Goal: Information Seeking & Learning: Learn about a topic

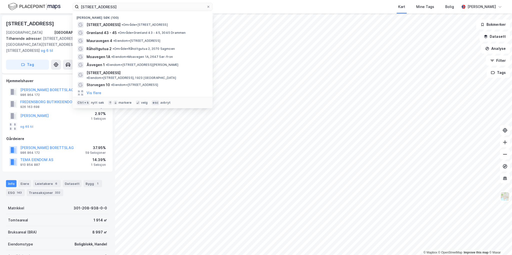
click at [119, 8] on input "[STREET_ADDRESS]" at bounding box center [143, 7] width 128 height 8
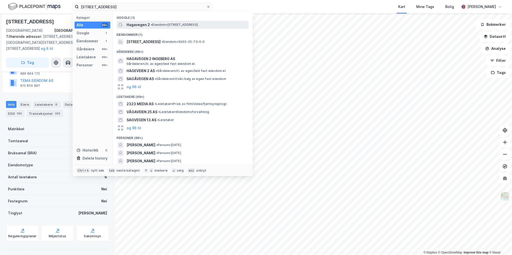
click at [165, 22] on div "Hagavegen 2 • Eiendom • [STREET_ADDRESS]" at bounding box center [187, 25] width 121 height 6
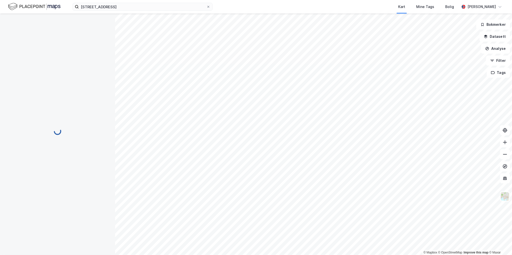
scroll to position [29, 0]
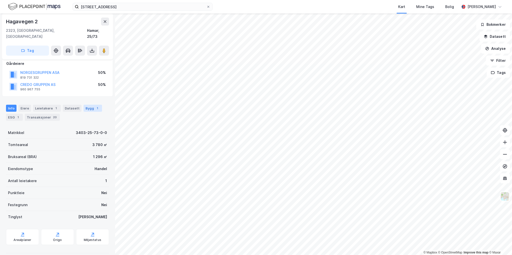
click at [90, 105] on div "Bygg 1" at bounding box center [93, 108] width 19 height 7
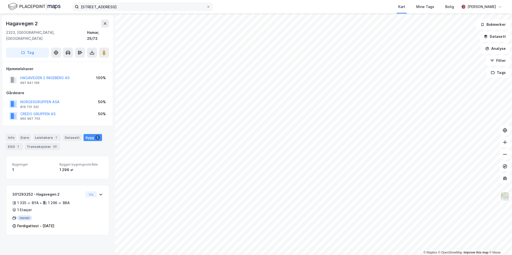
click at [152, 11] on div "[STREET_ADDRESS] Kart Mine Tags Bolig [PERSON_NAME]" at bounding box center [256, 7] width 512 height 14
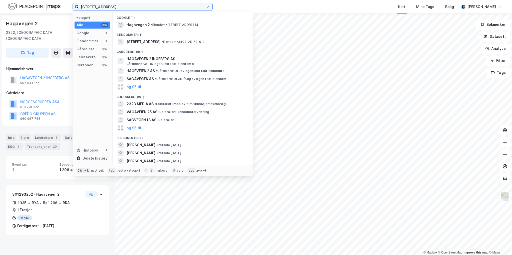
drag, startPoint x: 136, startPoint y: 6, endPoint x: 13, endPoint y: 17, distance: 123.8
click at [48, 8] on div "Hagavegen 2, 2323 Ingeberg Kategori Alle 99+ Google 1 Eiendommer 1 Gårdeiere 99…" at bounding box center [256, 7] width 512 height 14
paste input "- Lysehagan 46"
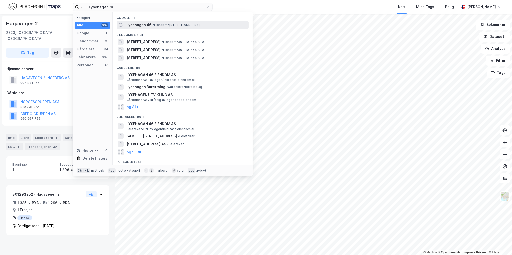
click at [174, 27] on span "• Eiendom • [STREET_ADDRESS]" at bounding box center [176, 25] width 47 height 4
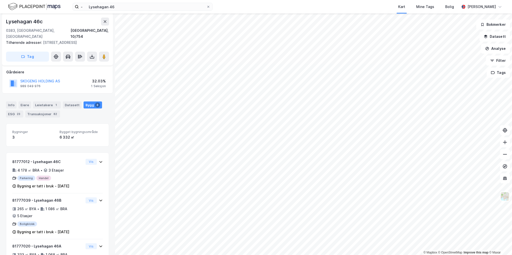
scroll to position [92, 0]
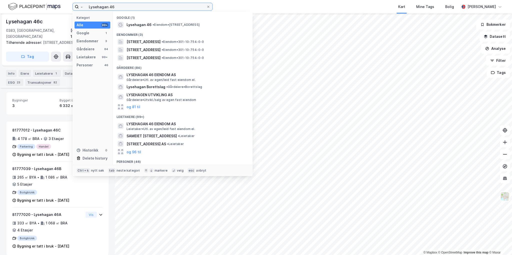
drag, startPoint x: 117, startPoint y: 9, endPoint x: 34, endPoint y: 8, distance: 82.6
click at [35, 8] on div "- Lysehagan 46 Kategori Alle 99+ Google 1 Eiendommer 3 Gårdeiere 84 Leietakere …" at bounding box center [256, 7] width 512 height 14
paste input "[STREET_ADDRESS]"
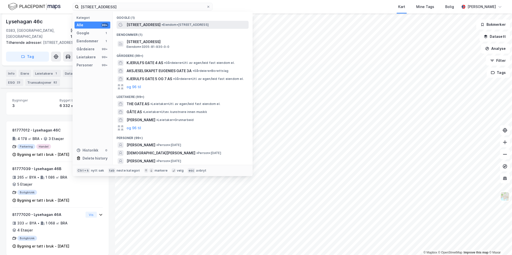
click at [162, 24] on span "• Eiendom • [STREET_ADDRESS]" at bounding box center [185, 25] width 47 height 4
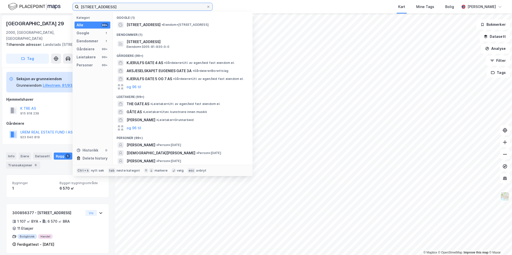
drag, startPoint x: 126, startPoint y: 5, endPoint x: 18, endPoint y: 5, distance: 107.3
click at [21, 5] on div "- [STREET_ADDRESS] Kategori Alle 99+ Google 1 Eiendommer 1 Gårdeiere 99+ Leieta…" at bounding box center [256, 7] width 512 height 14
paste input "Bogafjellsenteret"
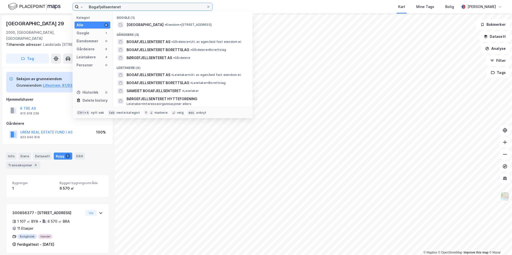
drag, startPoint x: 88, startPoint y: 6, endPoint x: 93, endPoint y: 9, distance: 5.7
click at [89, 6] on input "- Bogafjellsenteret" at bounding box center [143, 7] width 128 height 8
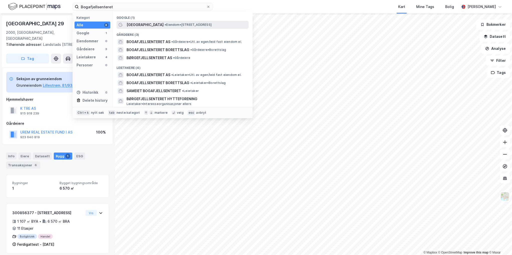
click at [182, 26] on span "• Eiendom • [STREET_ADDRESS]" at bounding box center [188, 25] width 47 height 4
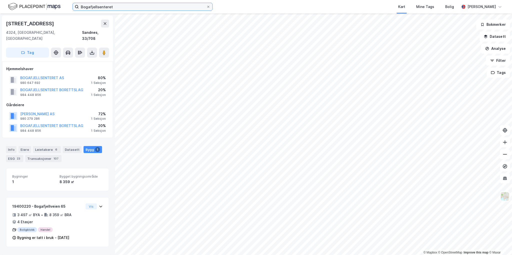
click at [112, 7] on input "Bogafjellsenteret" at bounding box center [143, 7] width 128 height 8
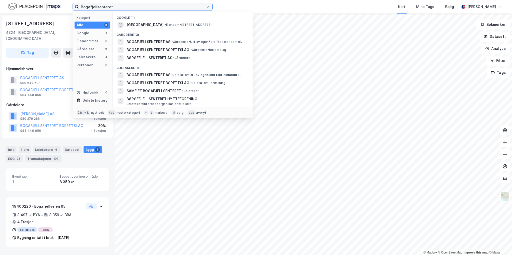
click at [112, 7] on input "Bogafjellsenteret" at bounding box center [143, 7] width 128 height 8
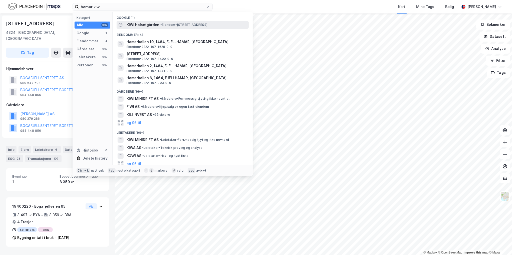
click at [159, 24] on div "KIWI Holsetgården • Eiendom • [STREET_ADDRESS]" at bounding box center [187, 25] width 121 height 6
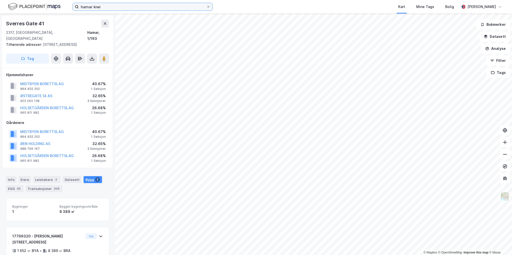
drag, startPoint x: 112, startPoint y: 8, endPoint x: 35, endPoint y: -1, distance: 77.5
click at [35, 0] on html "hamar kiwi Kart Mine Tags Bolig [PERSON_NAME] © Mapbox © OpenStreetMap Improve …" at bounding box center [256, 127] width 512 height 255
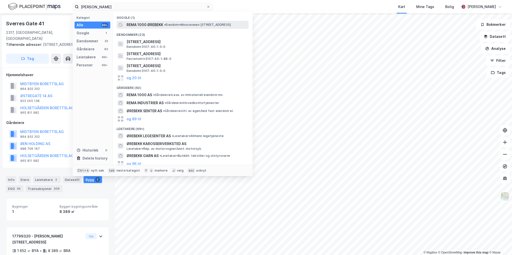
click at [148, 24] on span "REMA 1000 ØREBEKK" at bounding box center [145, 25] width 37 height 6
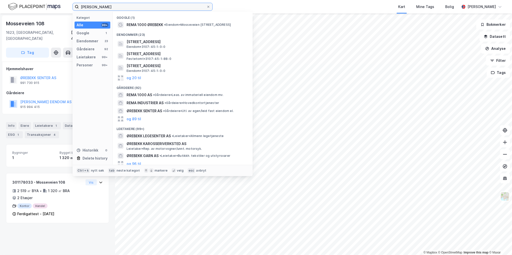
drag, startPoint x: 106, startPoint y: 5, endPoint x: 19, endPoint y: 4, distance: 87.1
click at [19, 4] on div "[PERSON_NAME] Kategori Alle 99+ Google 1 Eiendommer 23 Gårdeiere 92 Leietakere …" at bounding box center [256, 7] width 512 height 14
paste input "Storvegen 10"
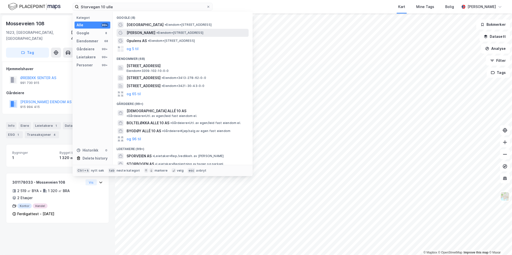
click at [190, 33] on span "• Eiendom • [STREET_ADDRESS]" at bounding box center [179, 33] width 47 height 4
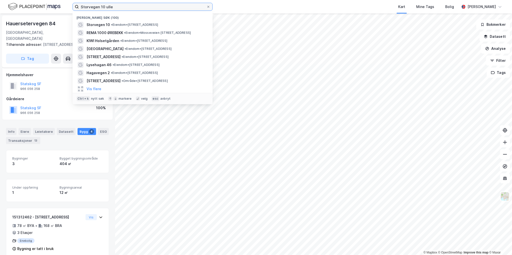
scroll to position [92, 0]
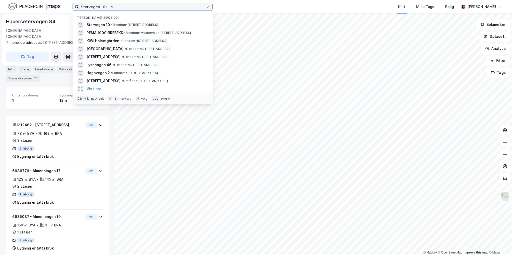
drag, startPoint x: 110, startPoint y: 5, endPoint x: 36, endPoint y: 7, distance: 74.3
click at [36, 7] on div "Storvegen 10 [PERSON_NAME] søk (100) Storvegen 10 • Eiendom • [STREET_ADDRESS] …" at bounding box center [256, 7] width 512 height 14
click at [120, 8] on input "Storvegen 10 ulle" at bounding box center [143, 7] width 128 height 8
drag, startPoint x: 118, startPoint y: 7, endPoint x: 56, endPoint y: 10, distance: 62.4
click at [56, 10] on div "Storvegen 10 [PERSON_NAME] søk (100) Storvegen 10 • Eiendom • [STREET_ADDRESS] …" at bounding box center [256, 7] width 512 height 14
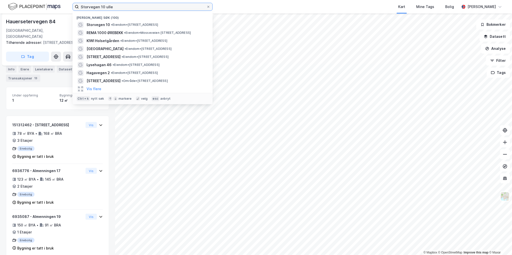
paste input "[STREET_ADDRESS]"
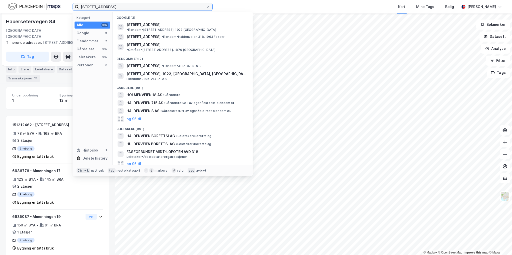
click at [155, 9] on input "[STREET_ADDRESS]" at bounding box center [143, 7] width 128 height 8
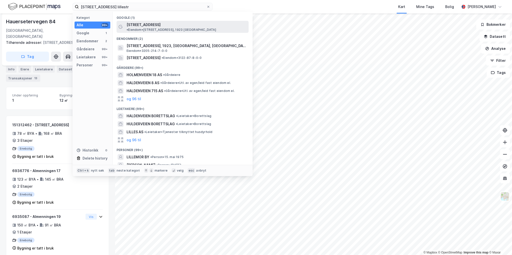
click at [187, 28] on span "• Eiendom • [STREET_ADDRESS], 1923 [GEOGRAPHIC_DATA]" at bounding box center [172, 30] width 90 height 4
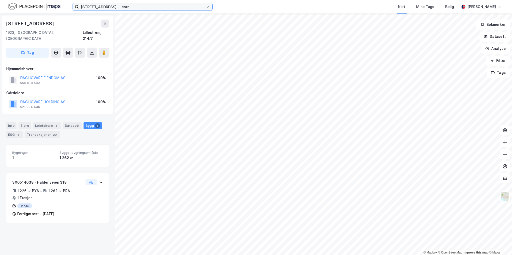
click at [134, 6] on input "[STREET_ADDRESS] lillestr" at bounding box center [143, 7] width 128 height 8
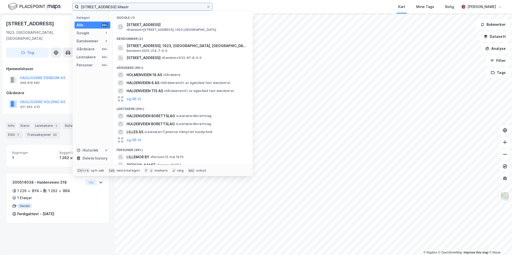
drag, startPoint x: 134, startPoint y: 6, endPoint x: 64, endPoint y: 3, distance: 69.8
click at [65, 3] on div "Haldenveien 318 lillestr Kategori Alle 99+ Google 1 Eiendommer 2 Gårdeiere 99+ …" at bounding box center [256, 7] width 512 height 14
paste input "Åsvegen 1"
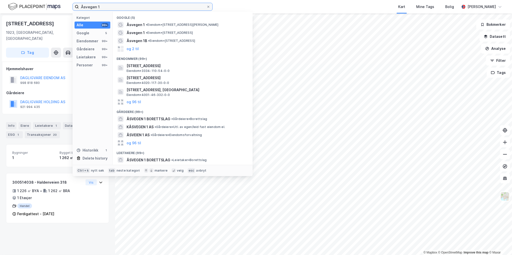
click at [147, 8] on input "Åsvegen 1" at bounding box center [143, 7] width 128 height 8
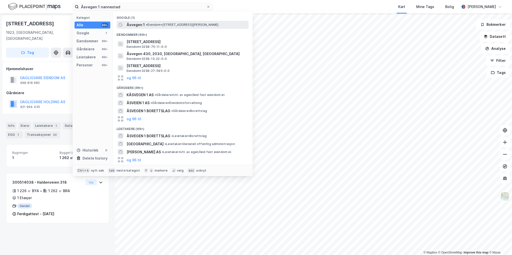
click at [179, 25] on span "• Eiendom • [STREET_ADDRESS]" at bounding box center [182, 25] width 73 height 4
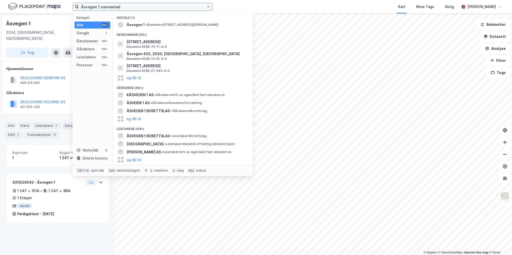
drag, startPoint x: 140, startPoint y: 8, endPoint x: 57, endPoint y: 5, distance: 82.9
click at [58, 4] on div "Åsvegen 1 nannestad Kategori Alle 99+ Google 1 Eiendommer 99+ Gårdeiere 99+ Lei…" at bounding box center [256, 7] width 512 height 14
paste input "Moavegen 1A"
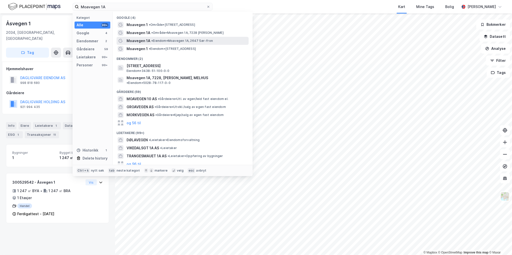
click at [210, 39] on span "• Eiendom • Moavegen 1A, 2647 Sør-fron" at bounding box center [182, 41] width 62 height 4
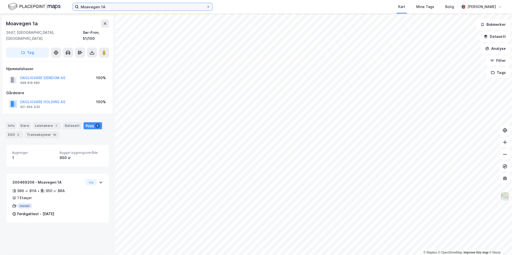
drag, startPoint x: 120, startPoint y: 6, endPoint x: 107, endPoint y: 7, distance: 12.9
click at [120, 6] on input "Moavegen 1A" at bounding box center [143, 7] width 128 height 8
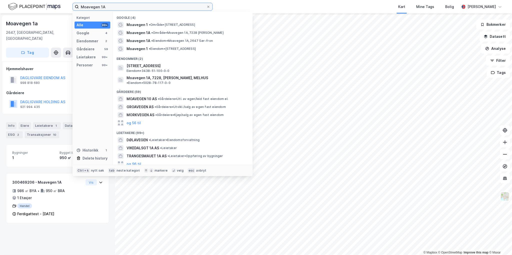
drag, startPoint x: 107, startPoint y: 7, endPoint x: 32, endPoint y: 7, distance: 74.8
click at [42, 4] on div "Moavegen 1A Kategori Alle 99+ Google 4 Eiendommer 2 Gårdeiere 59 Leietakere 99+…" at bounding box center [256, 7] width 512 height 14
paste input "Råholtgutua 2"
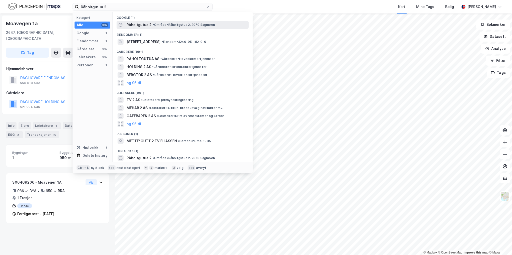
click at [174, 25] on span "• Område • [STREET_ADDRESS]" at bounding box center [184, 25] width 62 height 4
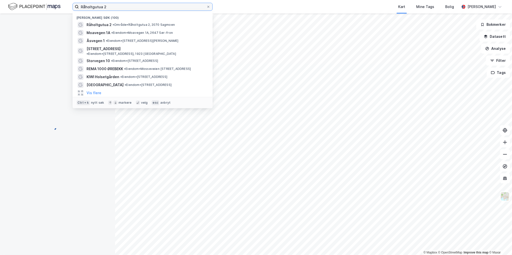
drag, startPoint x: 107, startPoint y: 6, endPoint x: 33, endPoint y: 7, distance: 73.8
click at [33, 6] on div "Råholtgutua 2 Nylige søk (100) Råholtgutua 2 • Område • [STREET_ADDRESS] • Eien…" at bounding box center [256, 7] width 512 height 14
paste input "Mauravegen 4"
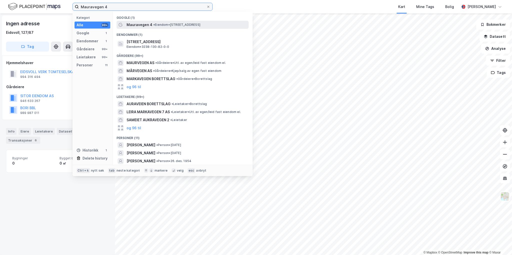
type input "Mauravegen 4"
click at [175, 28] on div "Mauravegen 4 • Eiendom • [STREET_ADDRESS]" at bounding box center [183, 25] width 132 height 8
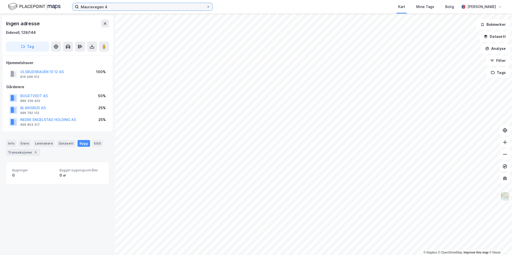
click at [122, 7] on input "Mauravegen 4" at bounding box center [143, 7] width 128 height 8
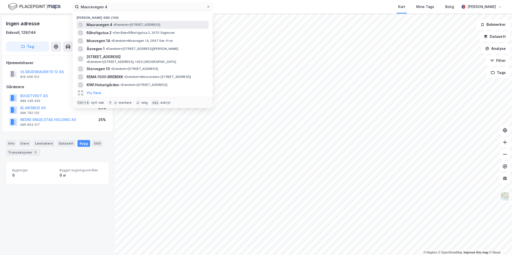
click at [134, 26] on span "• Eiendom • [STREET_ADDRESS]" at bounding box center [136, 25] width 47 height 4
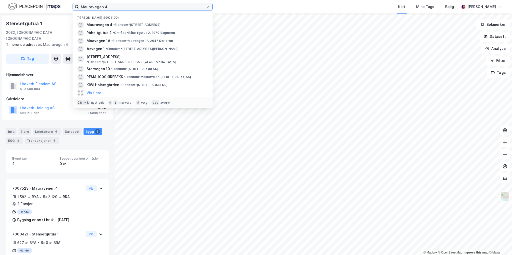
drag, startPoint x: 132, startPoint y: 7, endPoint x: 69, endPoint y: 11, distance: 63.4
click at [69, 10] on div "Mauravegen 4 Nylige søk (100) Mauravegen 4 • Eiendom • [STREET_ADDRESS] • Områd…" at bounding box center [256, 7] width 512 height 14
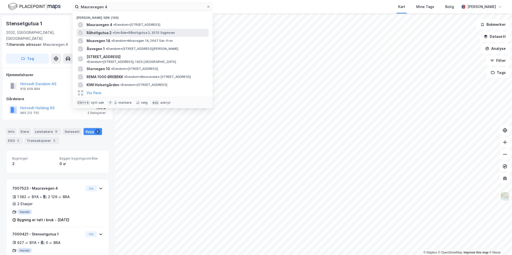
click at [125, 32] on span "• Område • [STREET_ADDRESS]" at bounding box center [144, 33] width 62 height 4
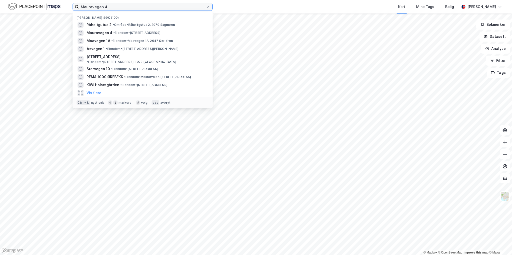
drag, startPoint x: 109, startPoint y: 7, endPoint x: 19, endPoint y: 10, distance: 89.6
click at [19, 10] on div "Mauravegen 4 Nylige søk (100) Råholtgutua 2 • Område • [STREET_ADDRESS] • Eiend…" at bounding box center [256, 7] width 512 height 14
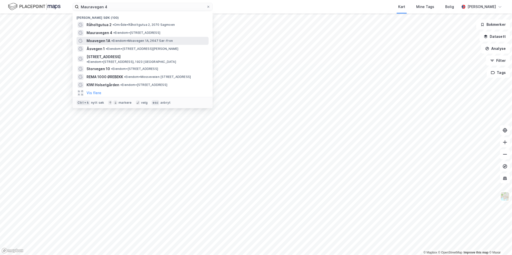
click at [115, 42] on span "• Eiendom • Moavegen 1A, 2647 Sør-fron" at bounding box center [142, 41] width 62 height 4
